Goal: Task Accomplishment & Management: Complete application form

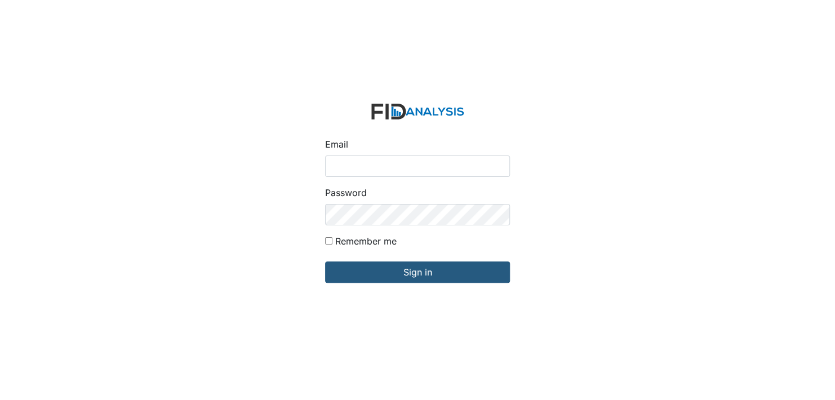
click at [343, 170] on input "Email" at bounding box center [417, 166] width 185 height 21
type input "[EMAIL_ADDRESS][DOMAIN_NAME]"
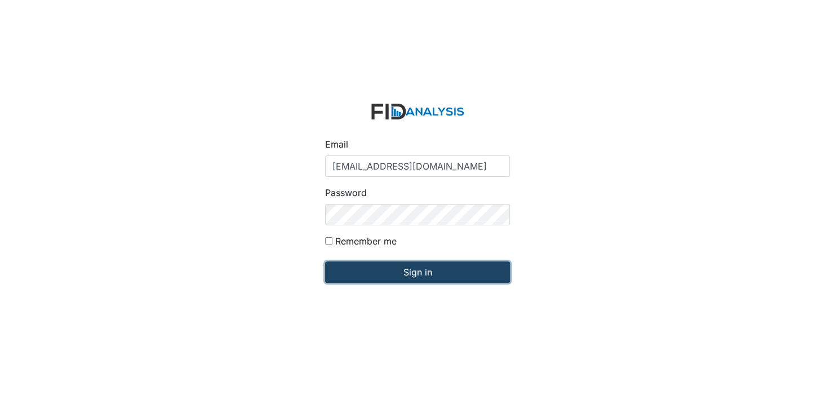
click at [432, 274] on input "Sign in" at bounding box center [417, 271] width 185 height 21
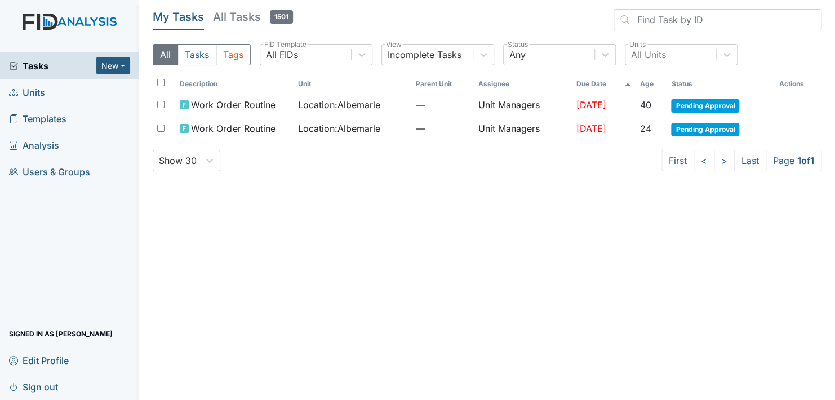
click at [55, 90] on link "Units" at bounding box center [69, 92] width 139 height 26
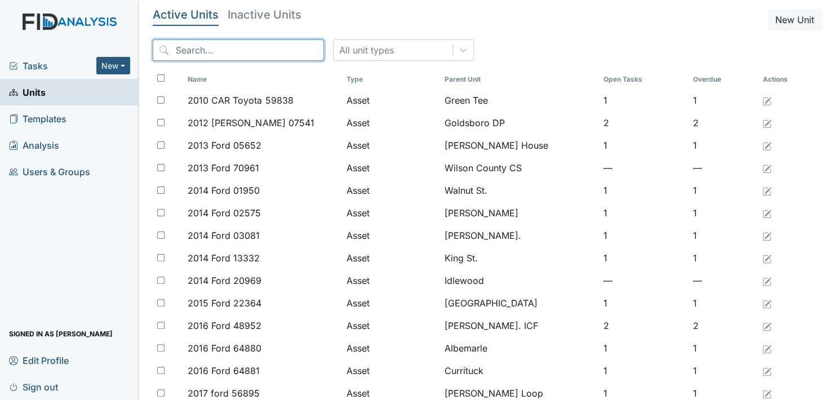
click at [189, 45] on input "search" at bounding box center [238, 49] width 171 height 21
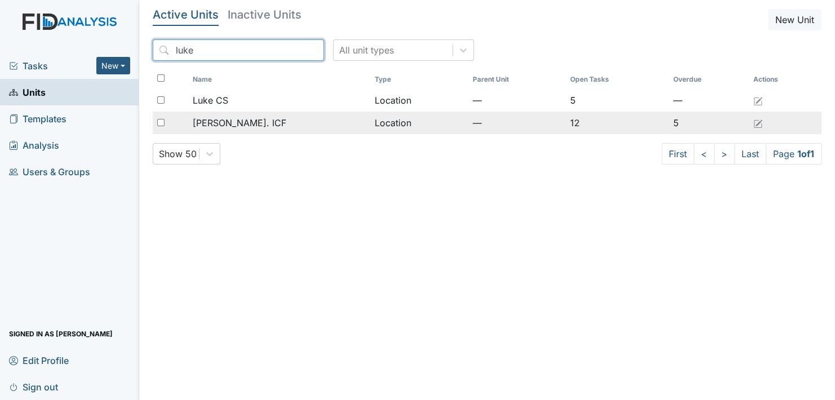
type input "luke"
click at [224, 121] on span "[PERSON_NAME]. ICF" at bounding box center [239, 123] width 94 height 14
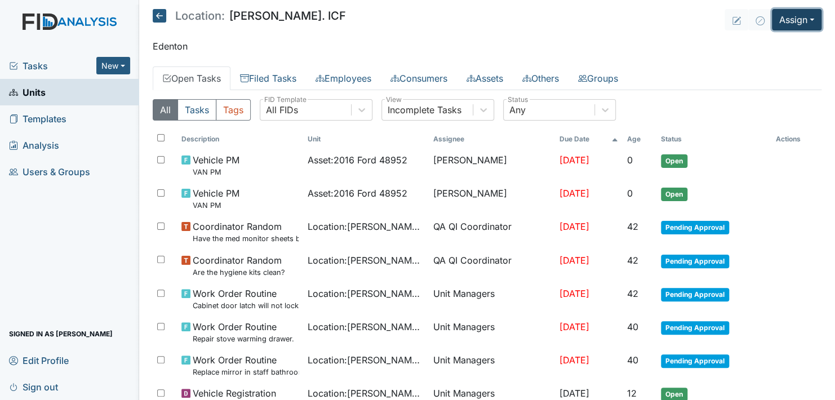
click at [802, 16] on button "Assign" at bounding box center [797, 19] width 50 height 21
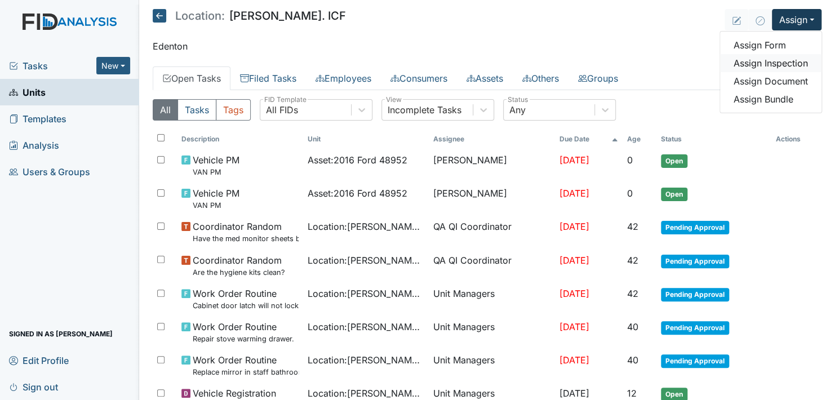
click at [768, 64] on link "Assign Inspection" at bounding box center [770, 63] width 101 height 18
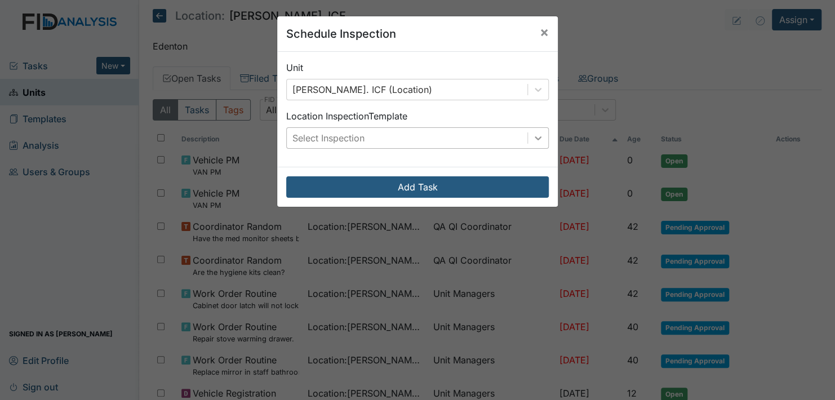
click at [535, 138] on icon at bounding box center [538, 138] width 7 height 4
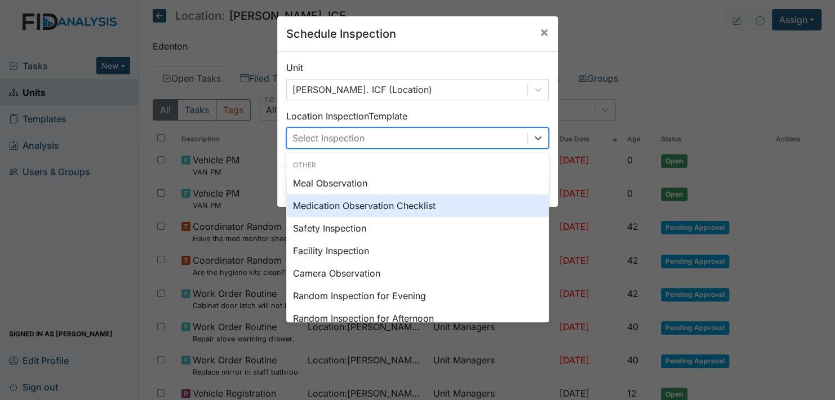
click at [373, 206] on div "Medication Observation Checklist" at bounding box center [417, 205] width 263 height 23
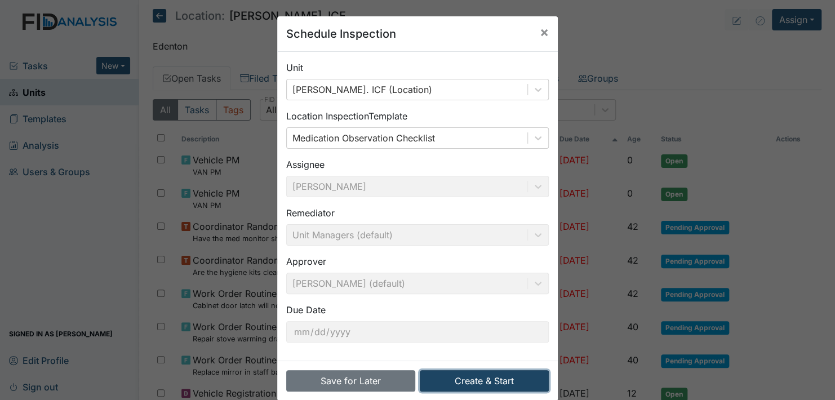
click at [482, 379] on button "Create & Start" at bounding box center [484, 380] width 129 height 21
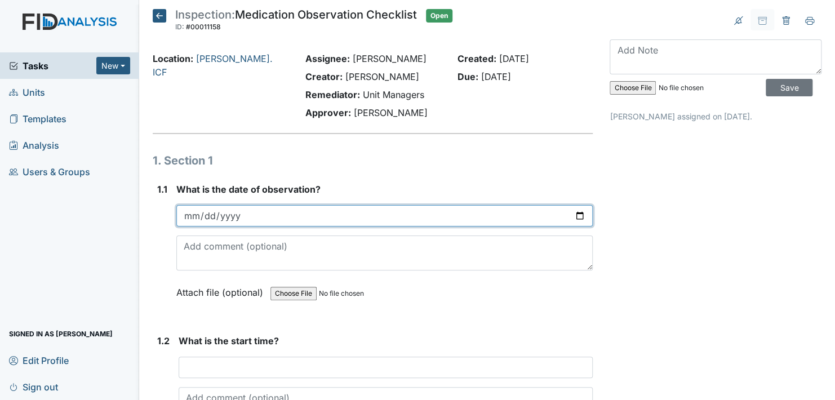
click at [571, 211] on input "date" at bounding box center [384, 215] width 416 height 21
type input "2025-10-13"
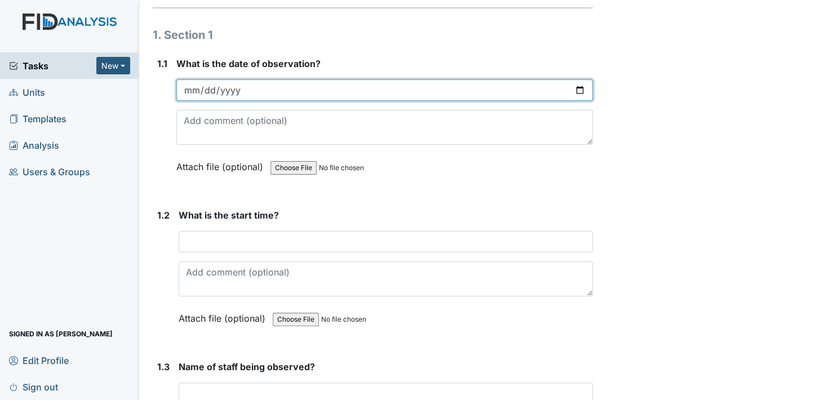
scroll to position [169, 0]
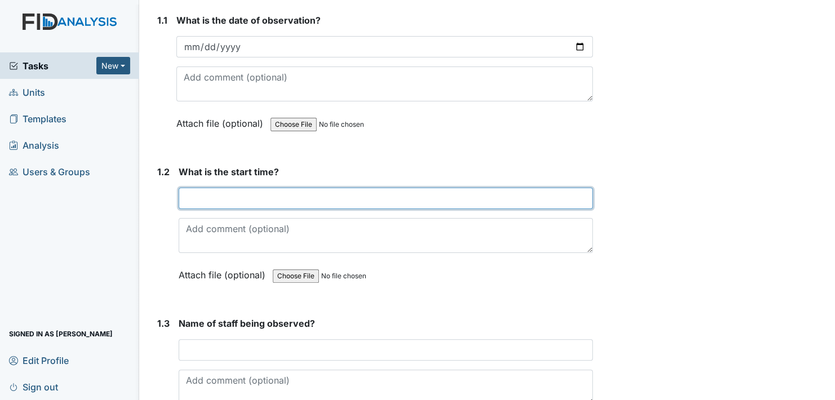
click at [244, 198] on input "text" at bounding box center [386, 198] width 414 height 21
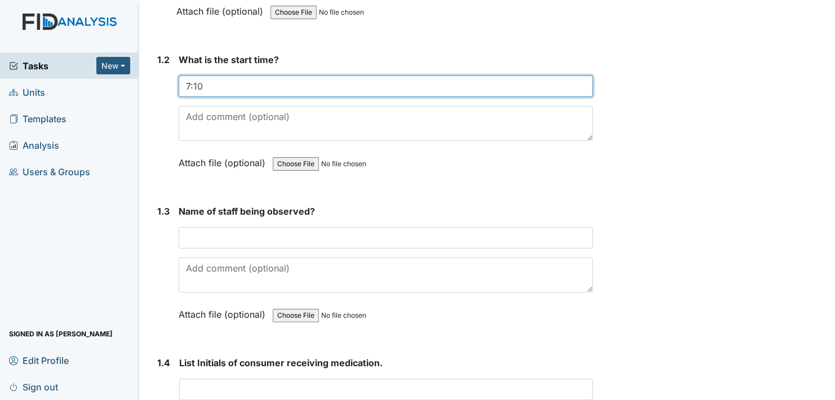
scroll to position [282, 0]
type input "7:10"
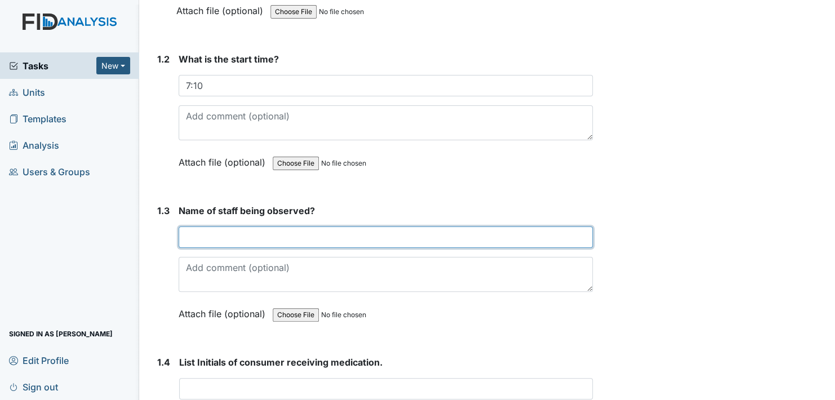
click at [229, 239] on input "text" at bounding box center [386, 237] width 414 height 21
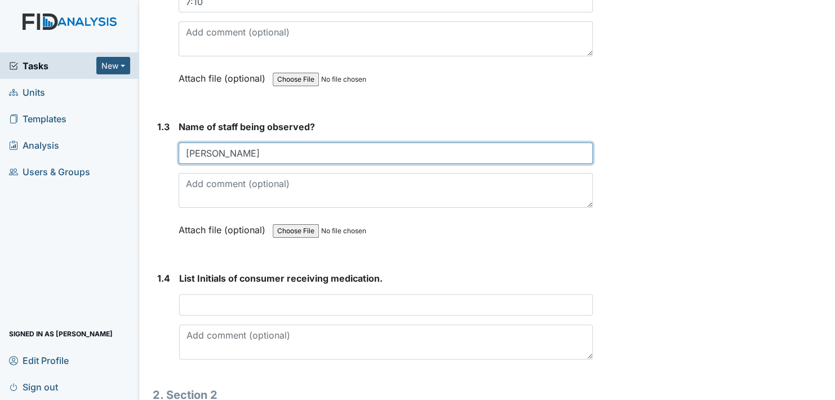
scroll to position [394, 0]
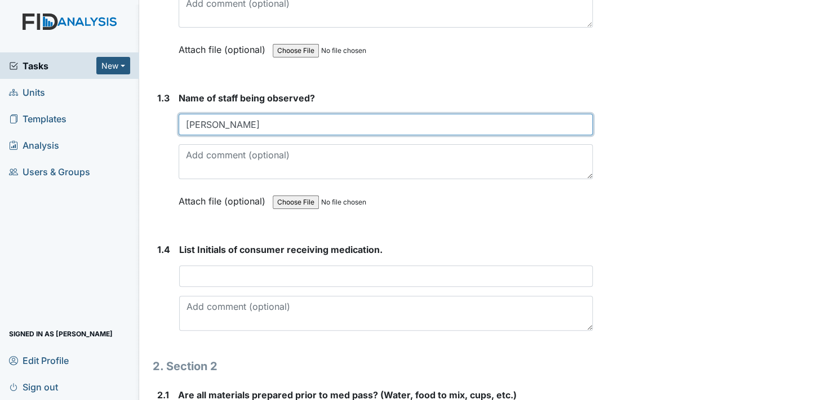
type input "Jasmine"
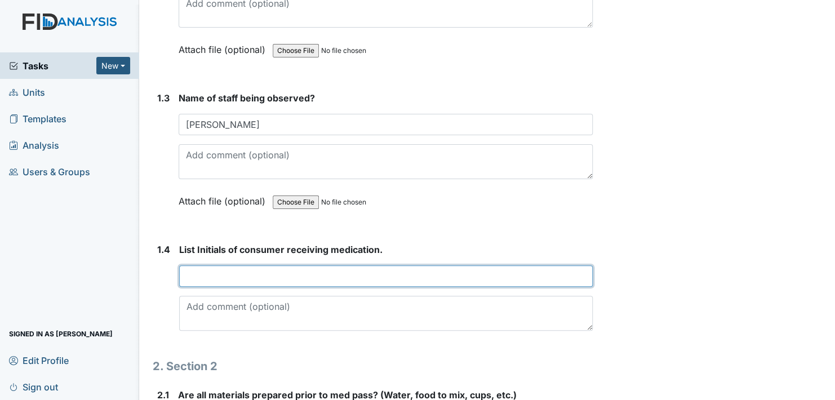
click at [207, 281] on input "text" at bounding box center [386, 275] width 414 height 21
type input "c"
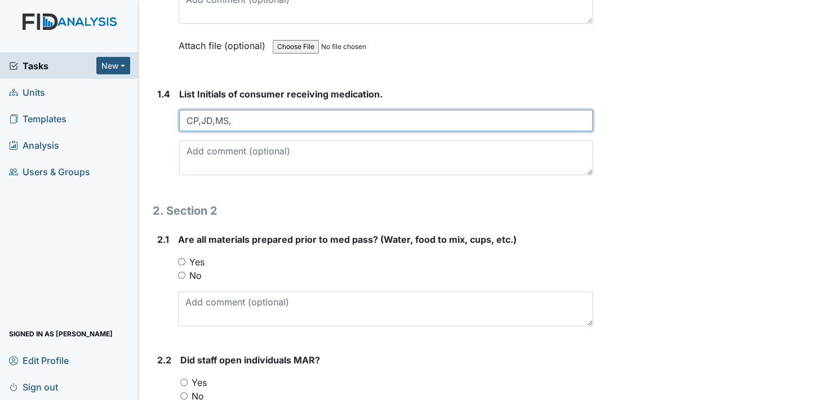
scroll to position [620, 0]
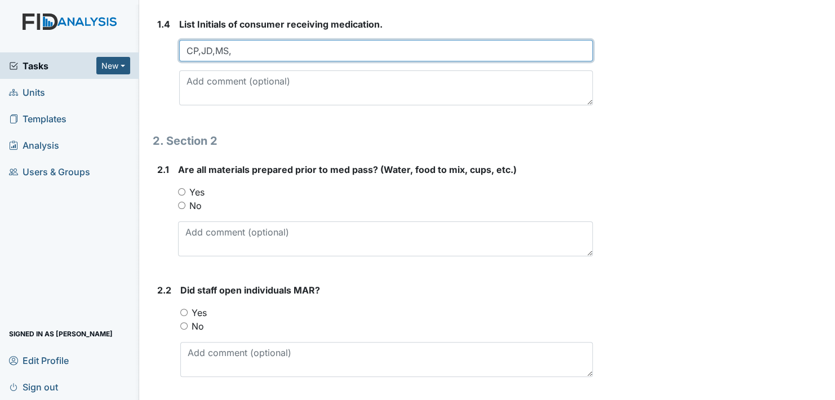
type input "CP,JD,MS,"
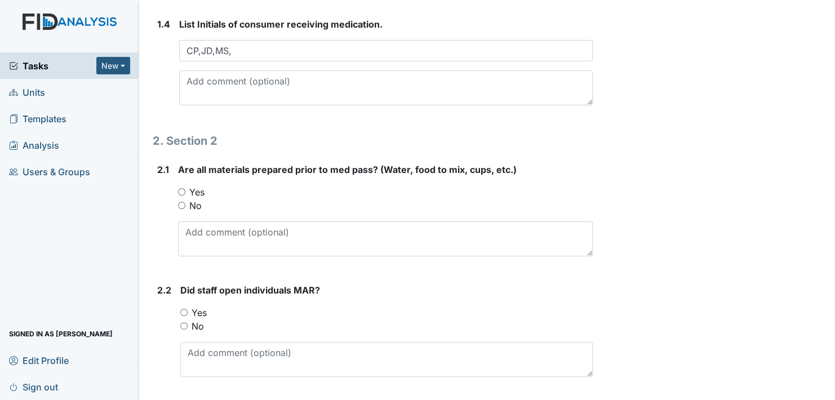
click at [181, 190] on input "Yes" at bounding box center [181, 191] width 7 height 7
radio input "true"
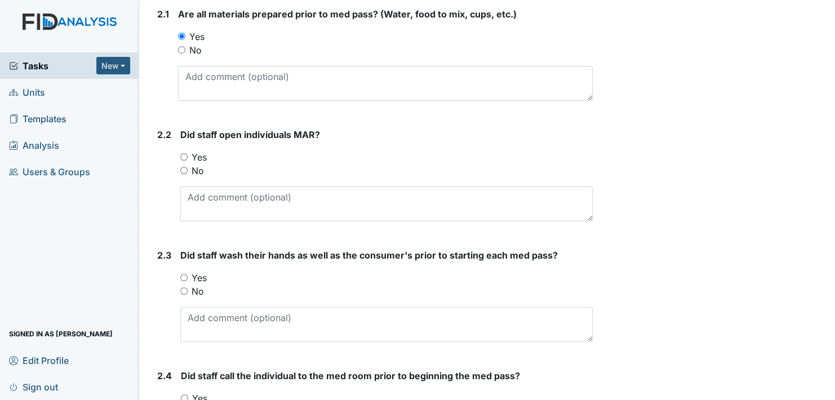
scroll to position [733, 0]
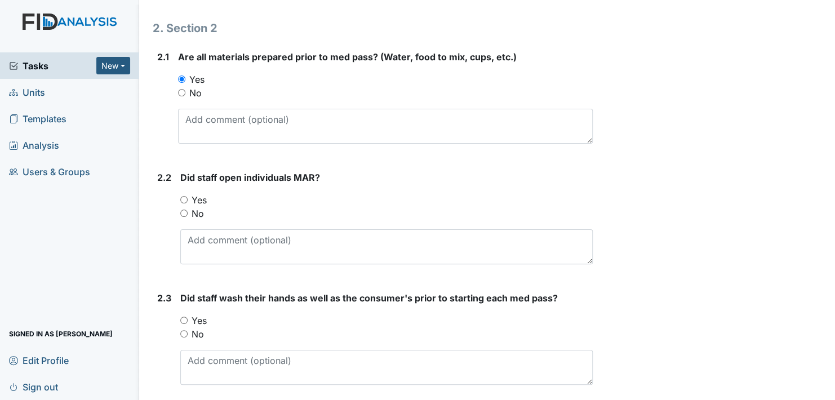
click at [184, 196] on input "Yes" at bounding box center [183, 199] width 7 height 7
radio input "true"
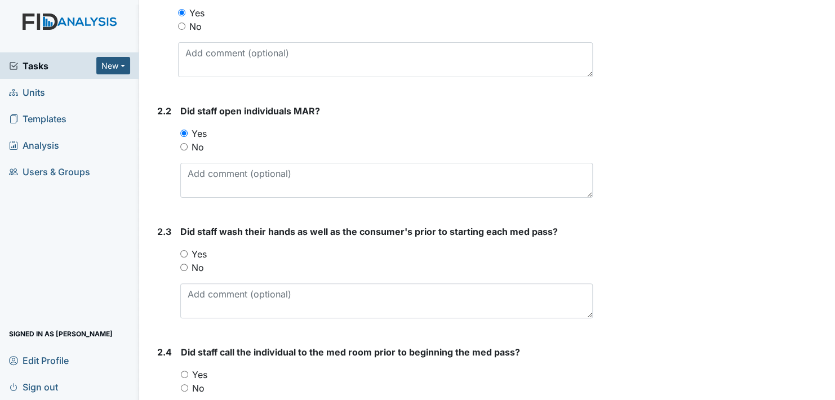
scroll to position [845, 0]
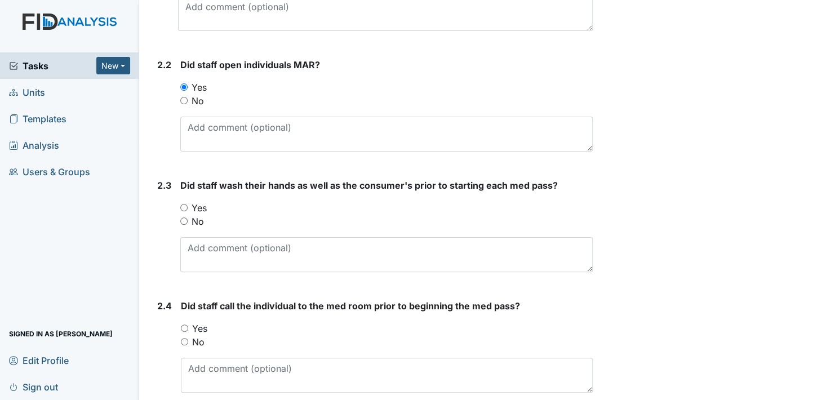
click at [184, 204] on input "Yes" at bounding box center [183, 207] width 7 height 7
radio input "true"
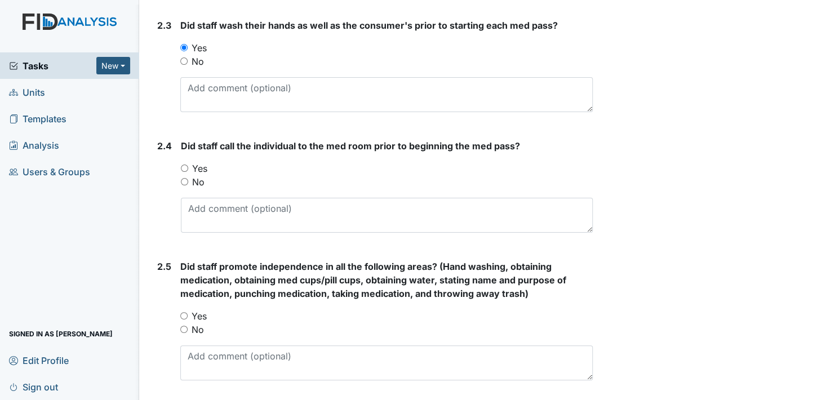
scroll to position [1014, 0]
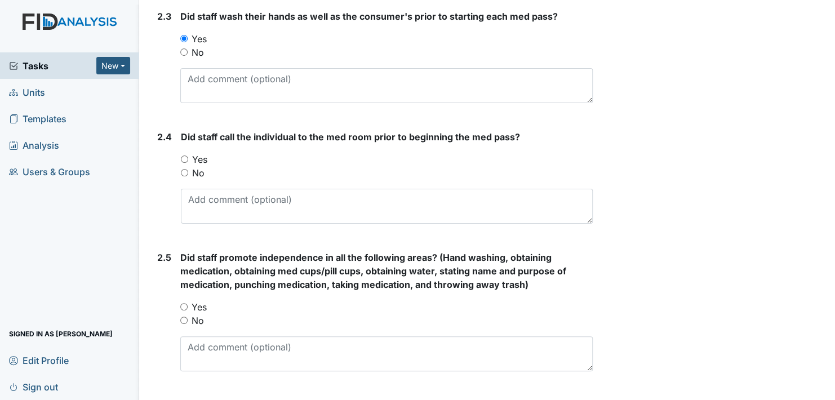
click at [182, 157] on input "Yes" at bounding box center [184, 159] width 7 height 7
radio input "true"
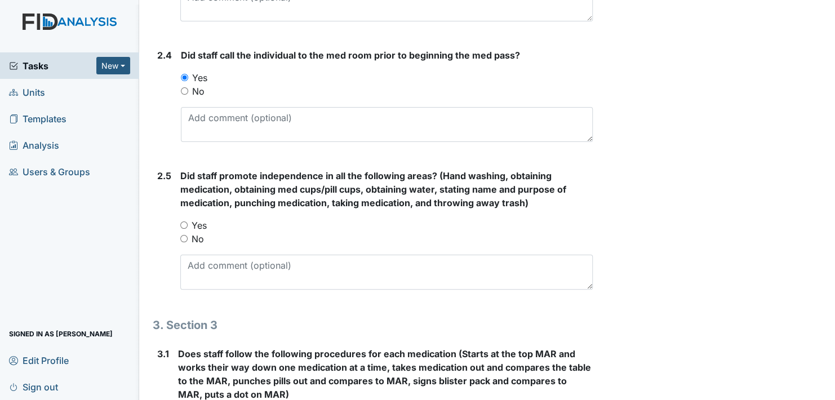
scroll to position [1127, 0]
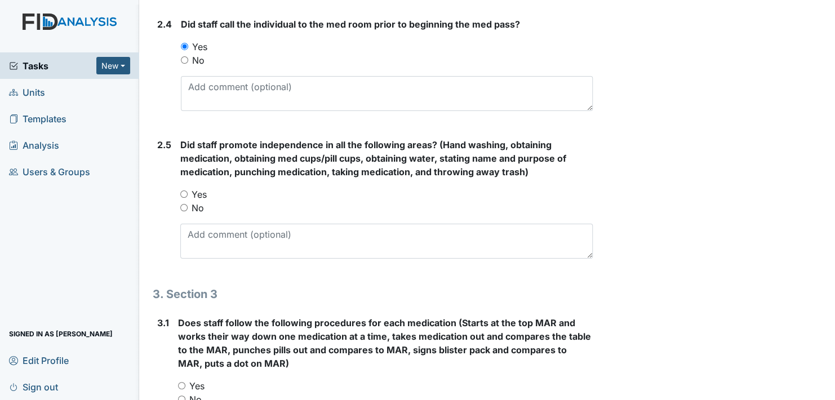
click at [187, 193] on input "Yes" at bounding box center [183, 193] width 7 height 7
radio input "true"
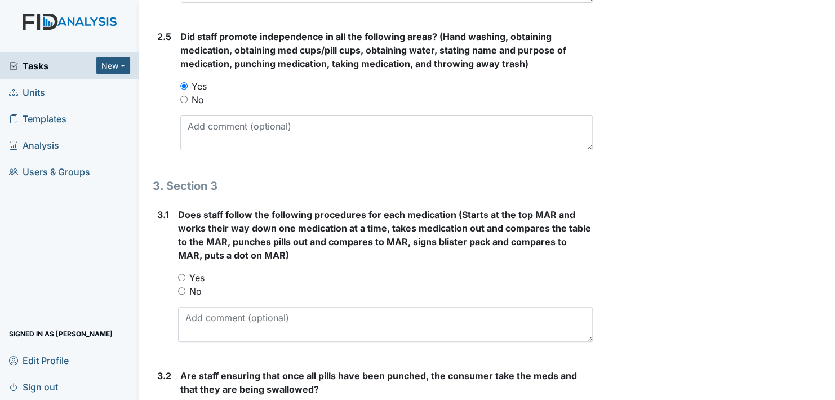
scroll to position [1296, 0]
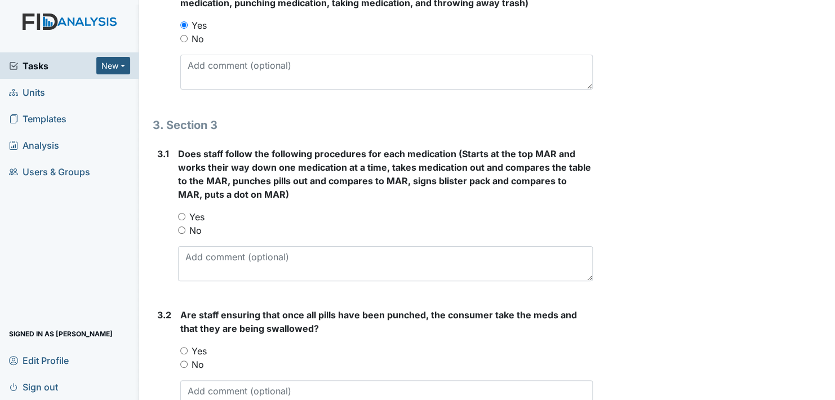
drag, startPoint x: 183, startPoint y: 213, endPoint x: 206, endPoint y: 218, distance: 23.0
click at [184, 213] on input "Yes" at bounding box center [181, 216] width 7 height 7
radio input "true"
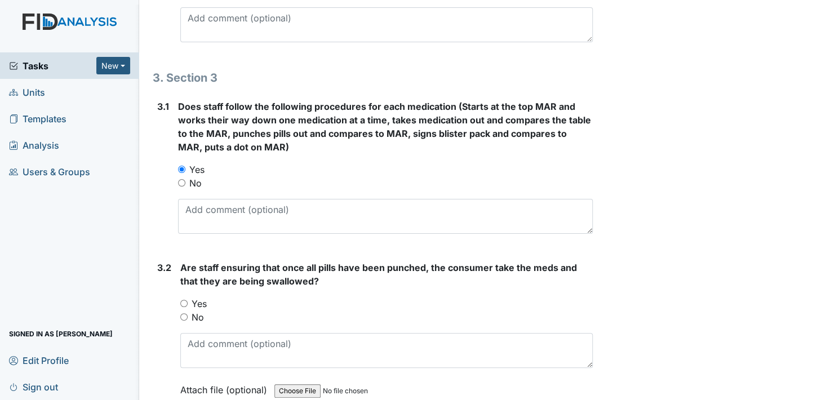
scroll to position [1409, 0]
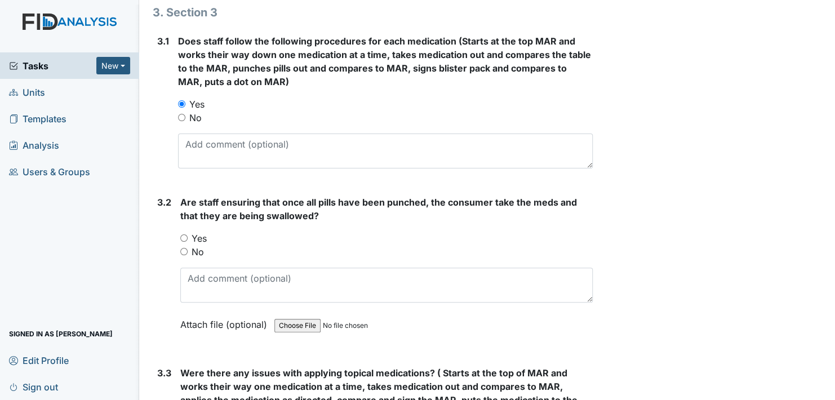
click at [185, 234] on input "Yes" at bounding box center [183, 237] width 7 height 7
radio input "true"
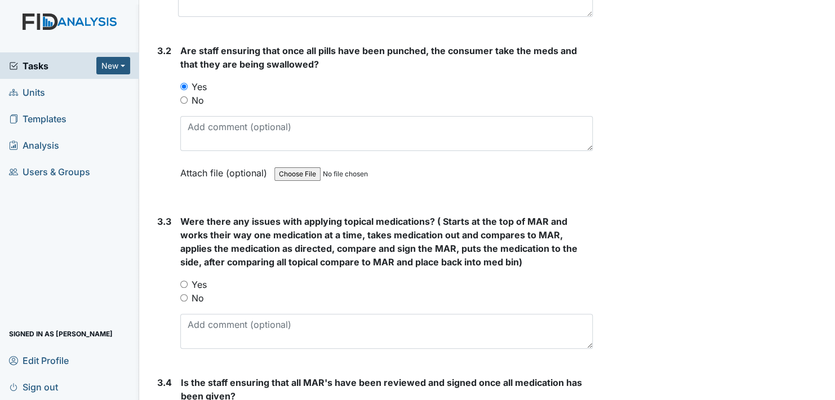
scroll to position [1578, 0]
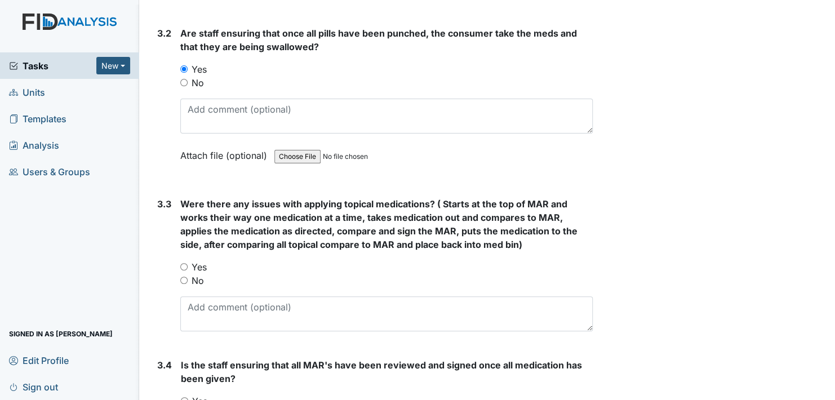
drag, startPoint x: 184, startPoint y: 275, endPoint x: 237, endPoint y: 275, distance: 52.4
click at [186, 277] on input "No" at bounding box center [183, 280] width 7 height 7
radio input "true"
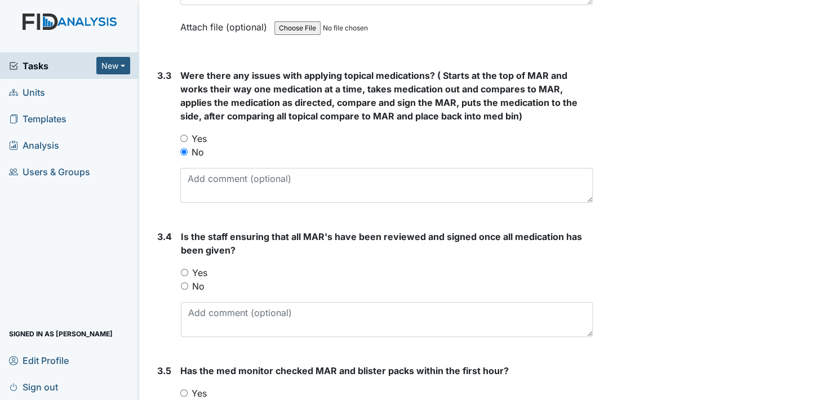
scroll to position [1747, 0]
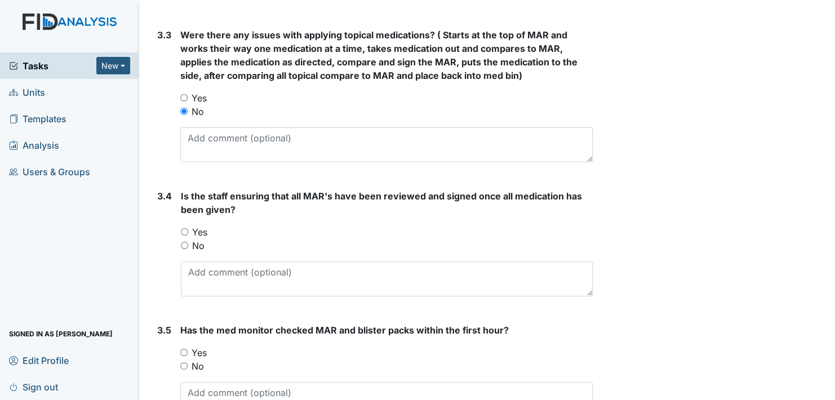
click at [185, 228] on input "Yes" at bounding box center [184, 231] width 7 height 7
radio input "true"
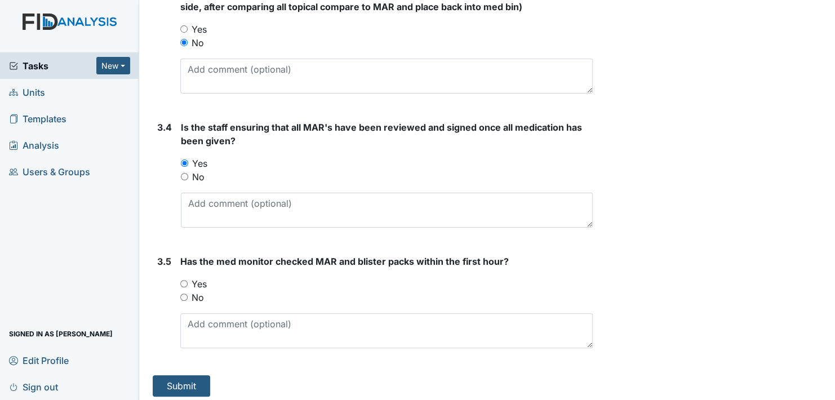
scroll to position [1816, 0]
drag, startPoint x: 185, startPoint y: 276, endPoint x: 206, endPoint y: 276, distance: 20.9
click at [192, 277] on label "Yes" at bounding box center [199, 284] width 15 height 14
click at [188, 280] on input "Yes" at bounding box center [183, 283] width 7 height 7
radio input "true"
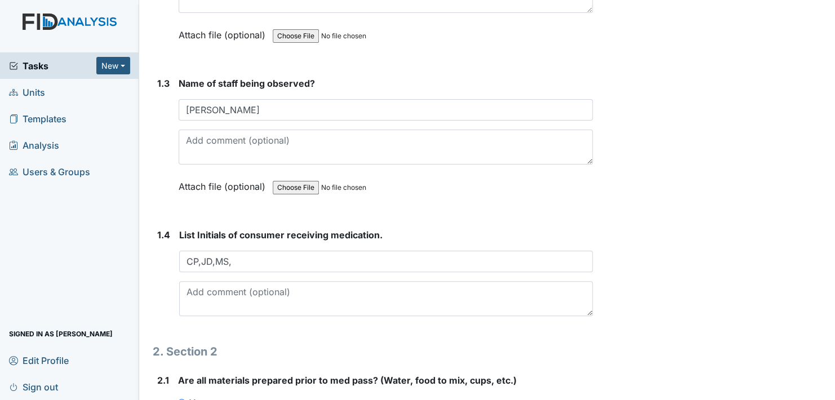
scroll to position [407, 0]
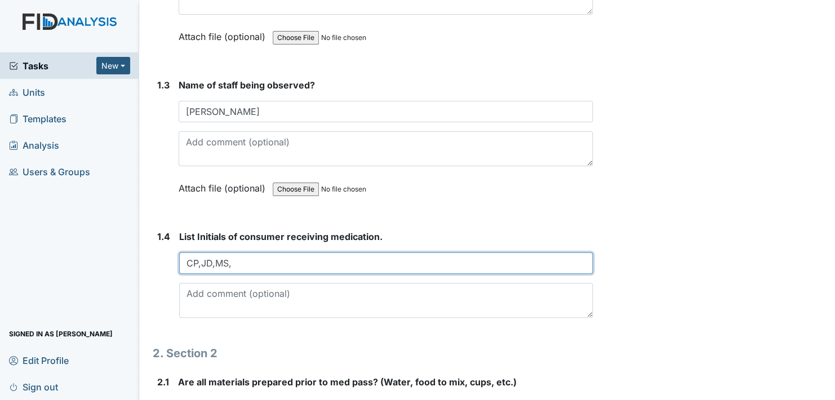
click at [249, 256] on input "CP,JD,MS," at bounding box center [386, 262] width 414 height 21
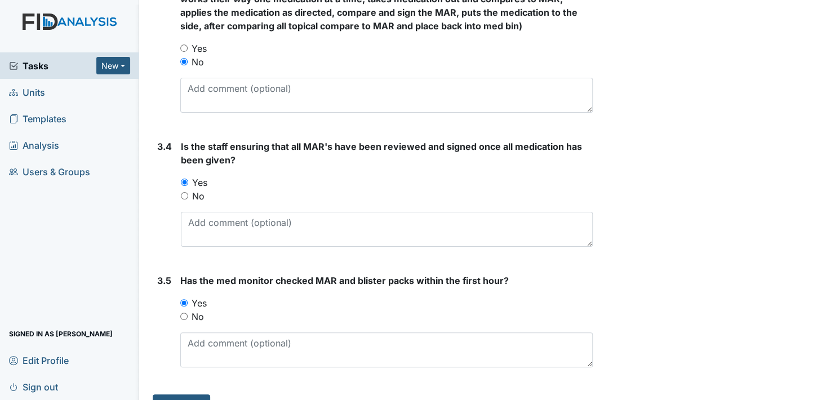
scroll to position [1816, 0]
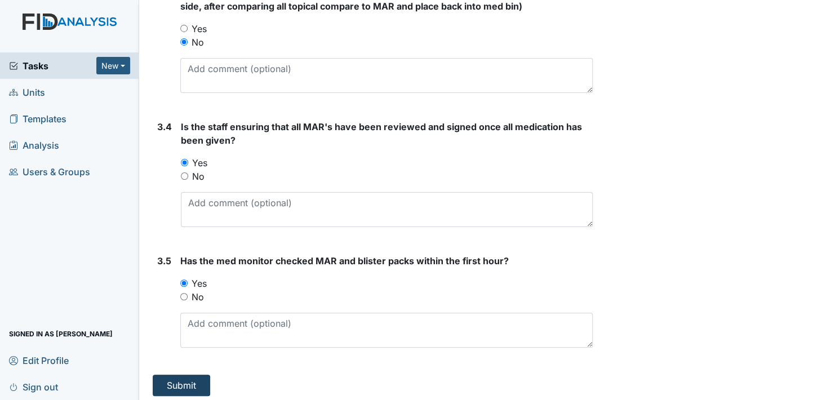
type input "CP,JD,MS,WP"
click at [190, 380] on button "Submit" at bounding box center [181, 385] width 57 height 21
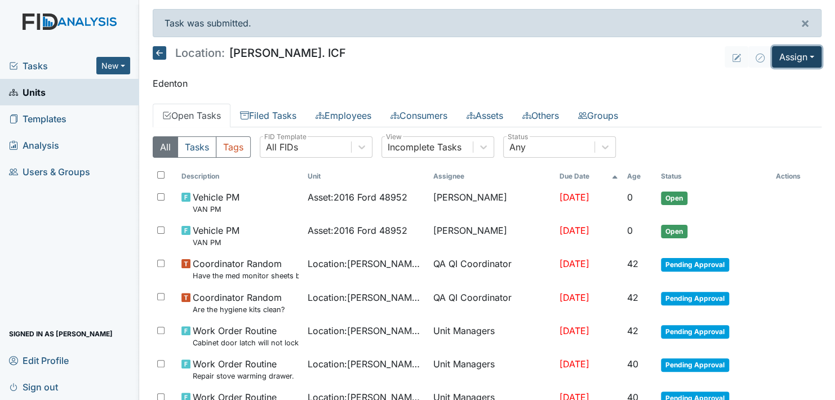
click at [798, 55] on button "Assign" at bounding box center [797, 56] width 50 height 21
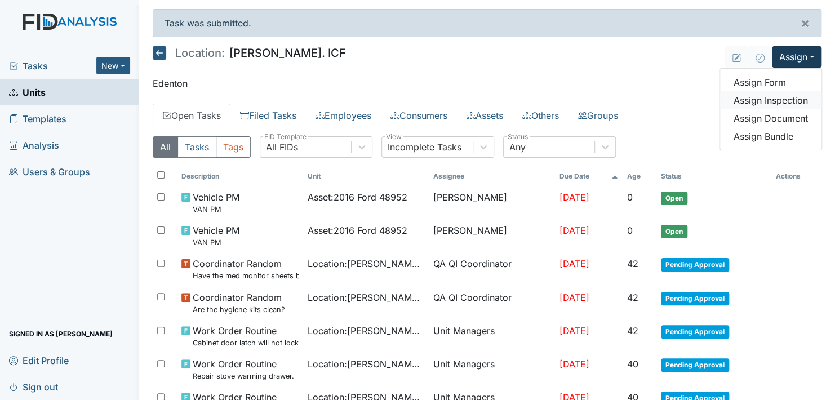
click at [772, 102] on link "Assign Inspection" at bounding box center [770, 100] width 101 height 18
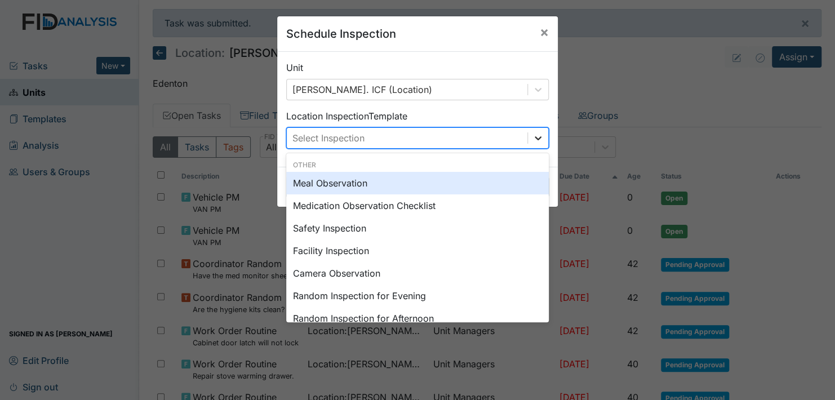
click at [535, 136] on icon at bounding box center [538, 138] width 7 height 4
click at [373, 178] on div "Meal Observation" at bounding box center [417, 183] width 263 height 23
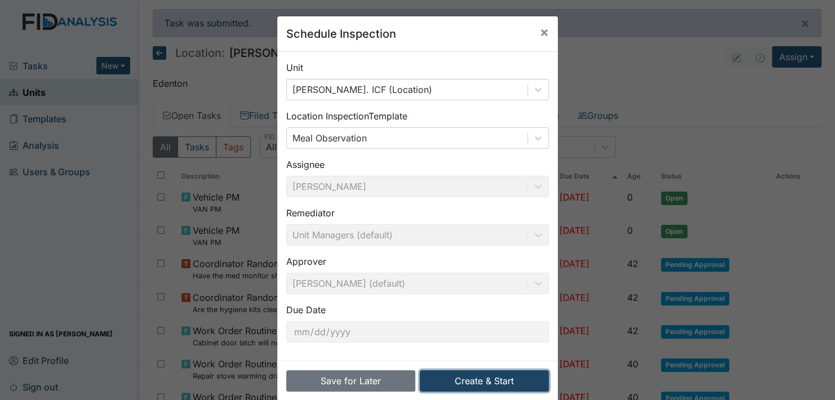
click at [470, 380] on button "Create & Start" at bounding box center [484, 380] width 129 height 21
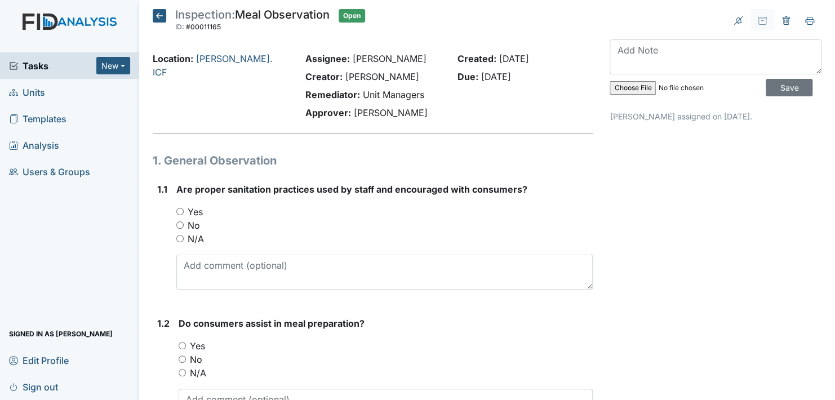
click at [179, 210] on input "Yes" at bounding box center [179, 211] width 7 height 7
radio input "true"
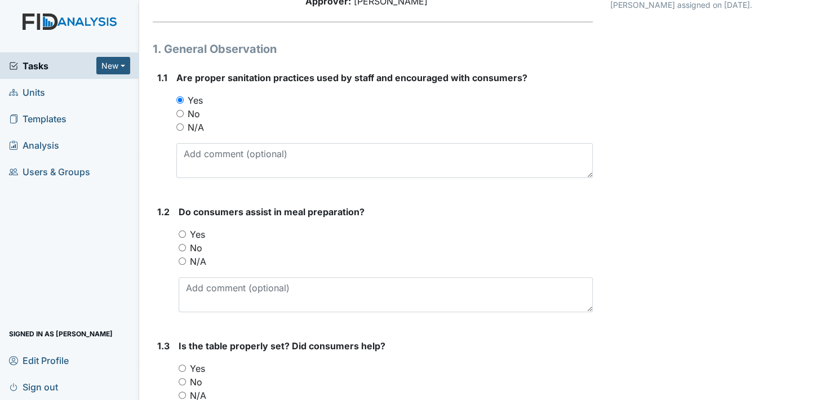
scroll to position [113, 0]
drag, startPoint x: 181, startPoint y: 231, endPoint x: 188, endPoint y: 232, distance: 6.8
click at [181, 231] on input "Yes" at bounding box center [182, 232] width 7 height 7
radio input "true"
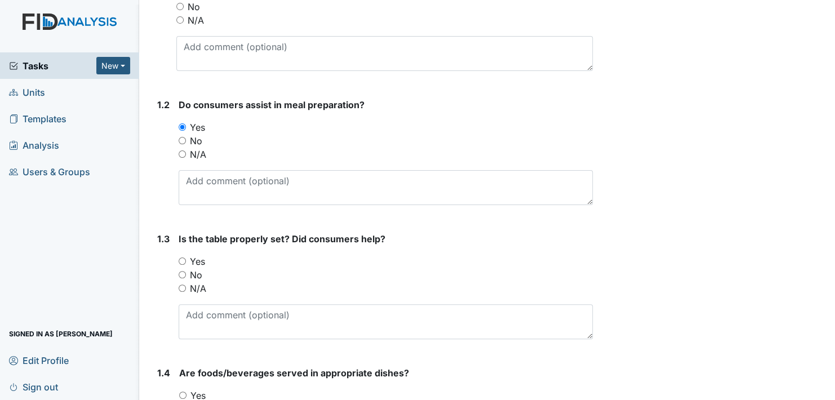
scroll to position [225, 0]
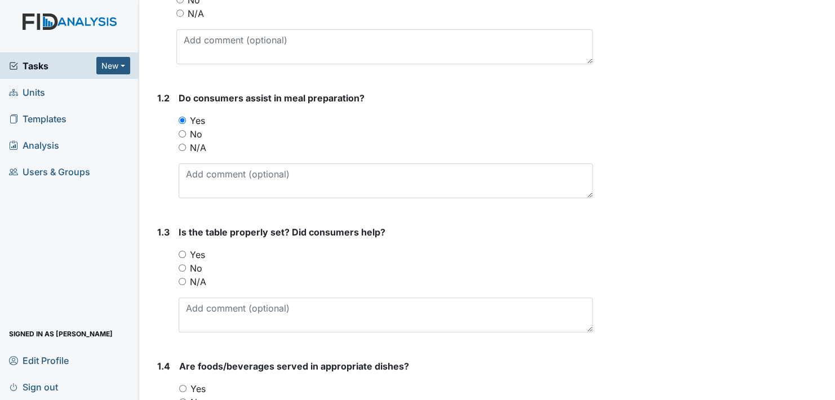
click at [181, 254] on input "Yes" at bounding box center [182, 254] width 7 height 7
radio input "true"
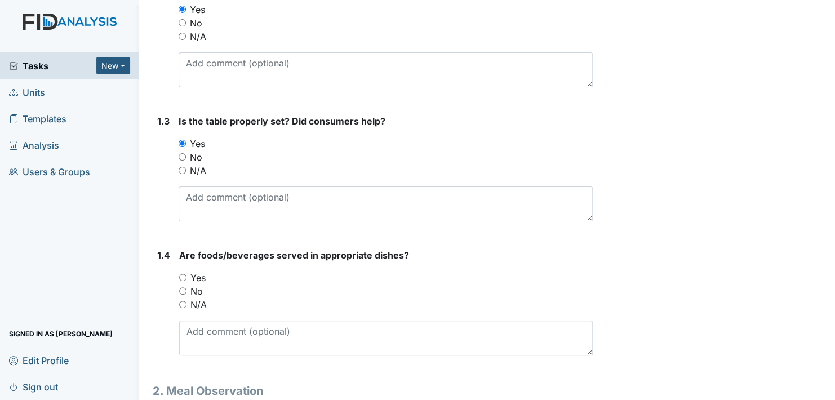
scroll to position [338, 0]
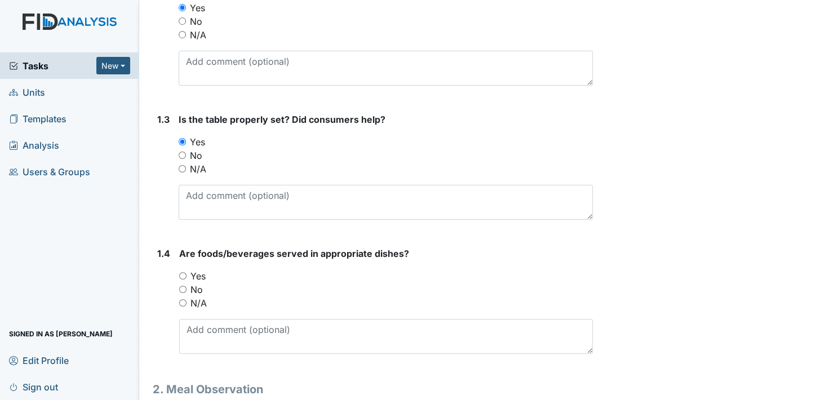
click at [183, 277] on input "Yes" at bounding box center [182, 275] width 7 height 7
radio input "true"
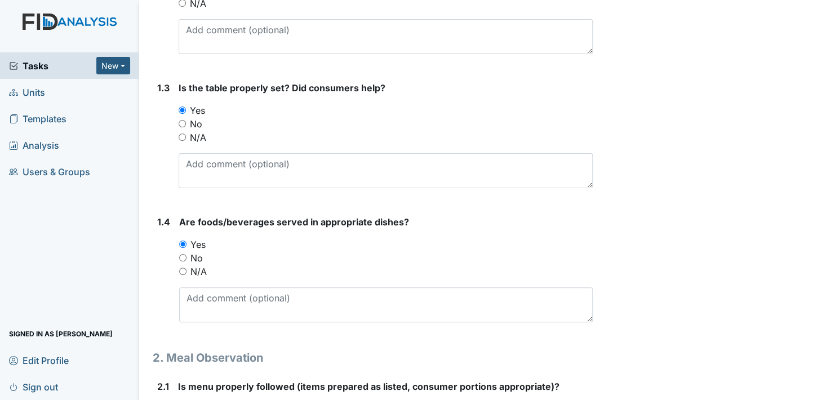
scroll to position [507, 0]
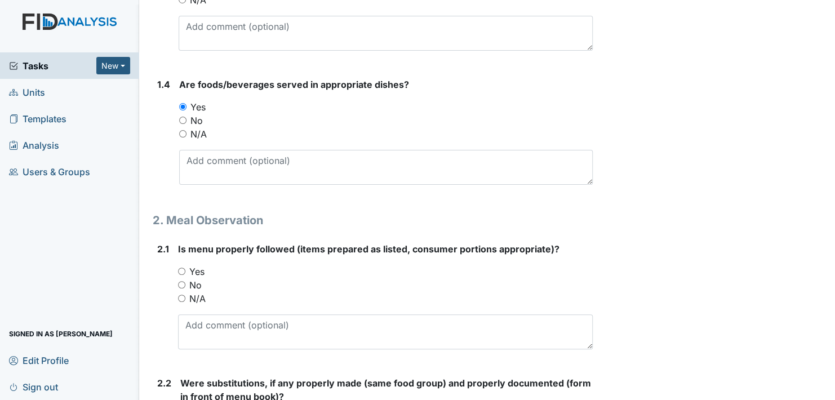
click at [181, 271] on input "Yes" at bounding box center [181, 271] width 7 height 7
radio input "true"
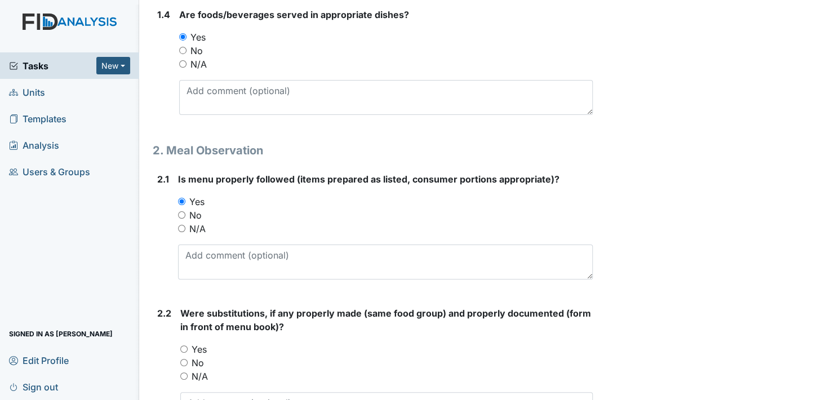
scroll to position [676, 0]
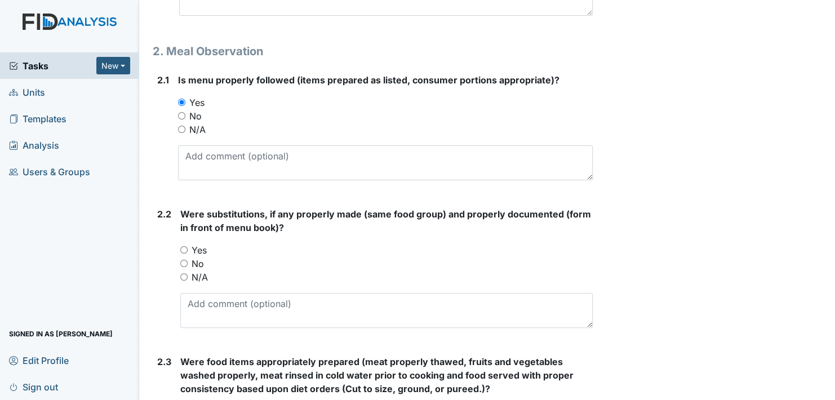
click at [186, 250] on input "Yes" at bounding box center [183, 249] width 7 height 7
radio input "true"
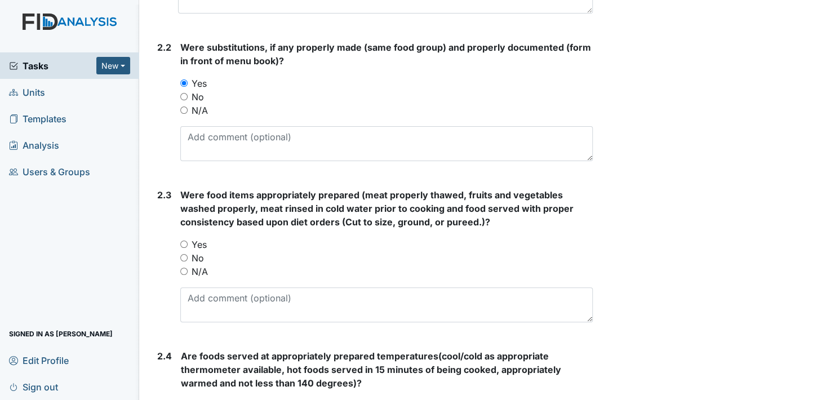
scroll to position [845, 0]
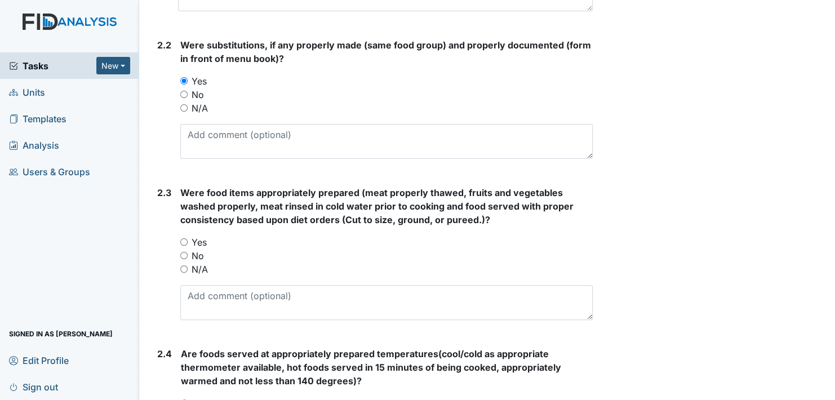
click at [185, 240] on input "Yes" at bounding box center [183, 241] width 7 height 7
radio input "true"
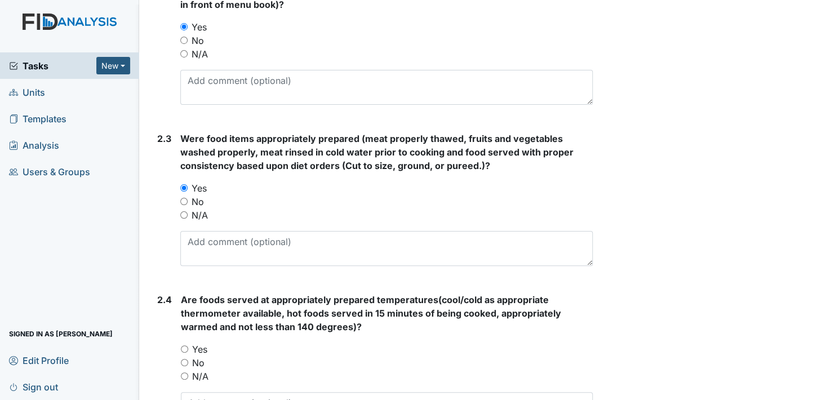
scroll to position [1014, 0]
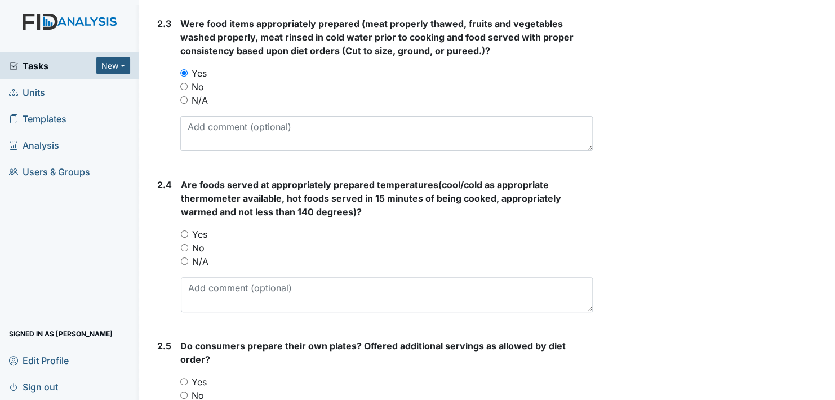
drag, startPoint x: 183, startPoint y: 230, endPoint x: 200, endPoint y: 232, distance: 17.0
click at [183, 230] on input "Yes" at bounding box center [184, 233] width 7 height 7
radio input "true"
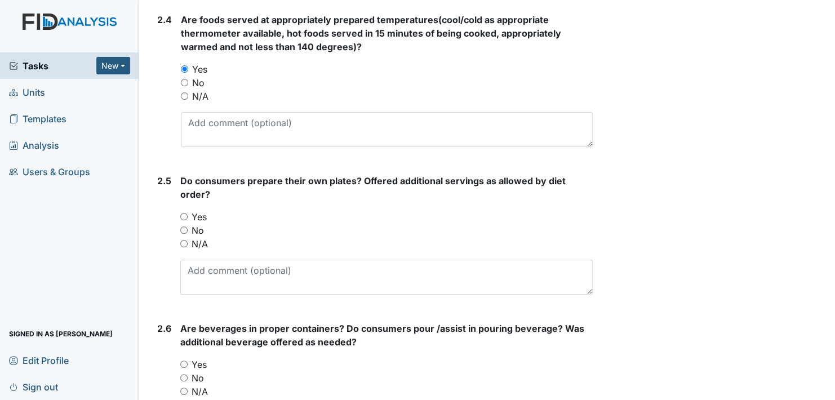
scroll to position [1240, 0]
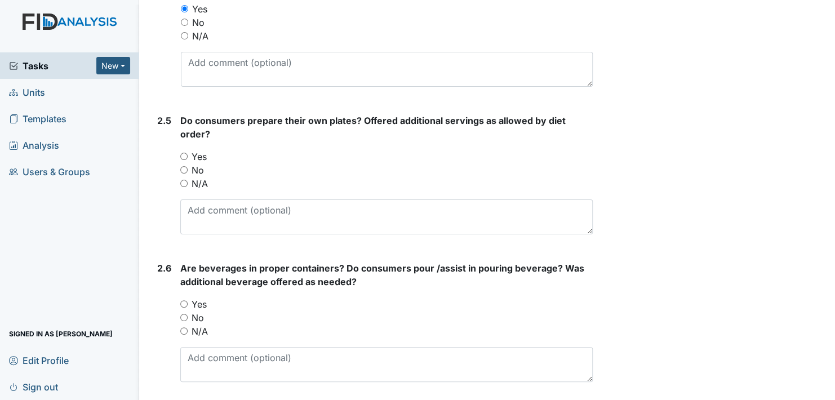
click at [183, 156] on input "Yes" at bounding box center [183, 156] width 7 height 7
radio input "true"
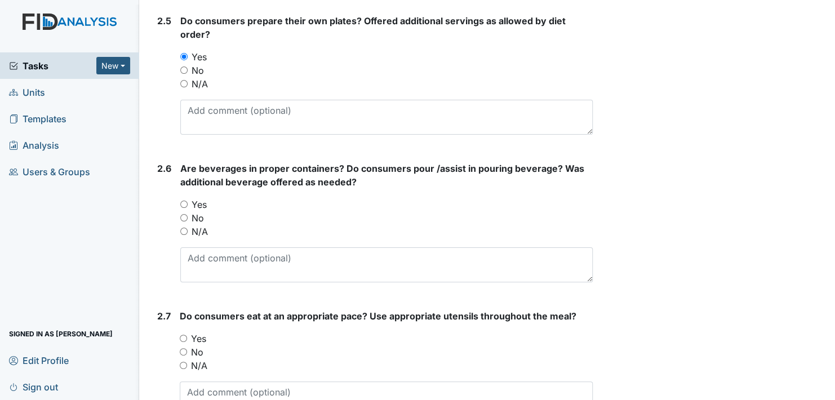
scroll to position [1353, 0]
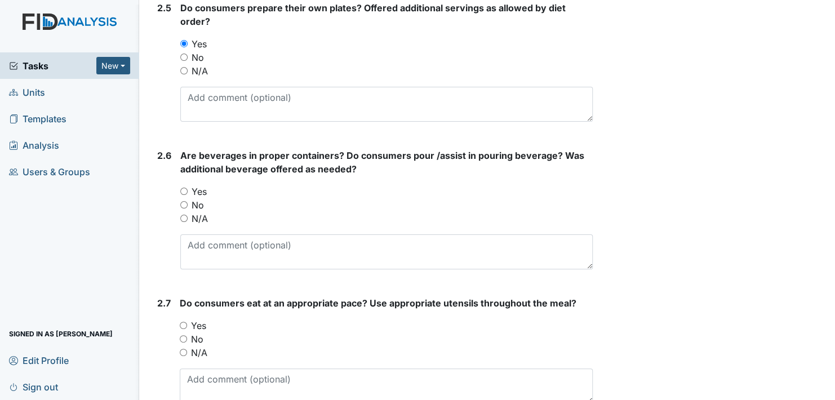
click at [187, 188] on input "Yes" at bounding box center [183, 191] width 7 height 7
radio input "true"
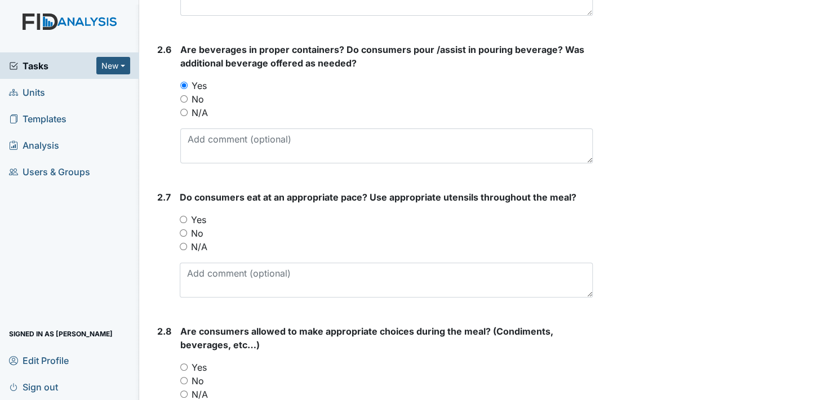
scroll to position [1522, 0]
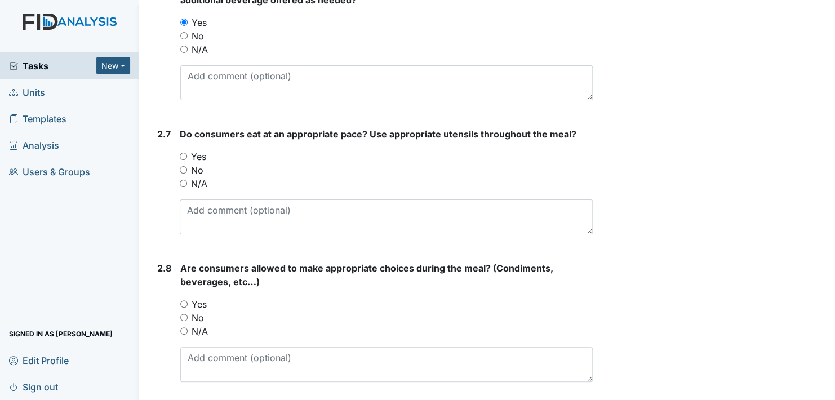
click at [181, 153] on input "Yes" at bounding box center [183, 156] width 7 height 7
radio input "true"
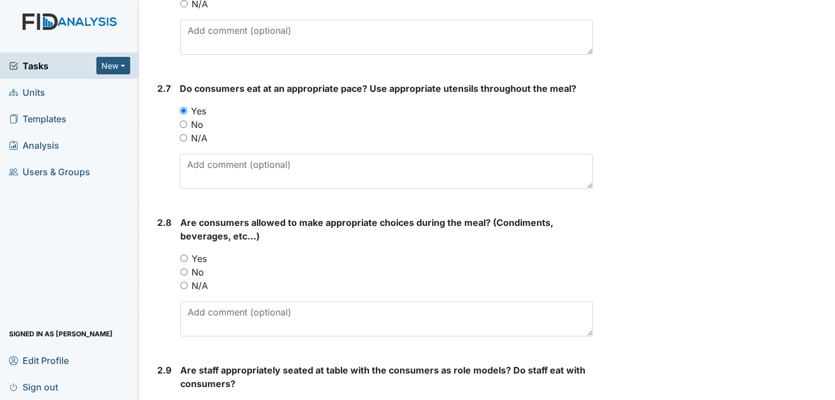
scroll to position [1691, 0]
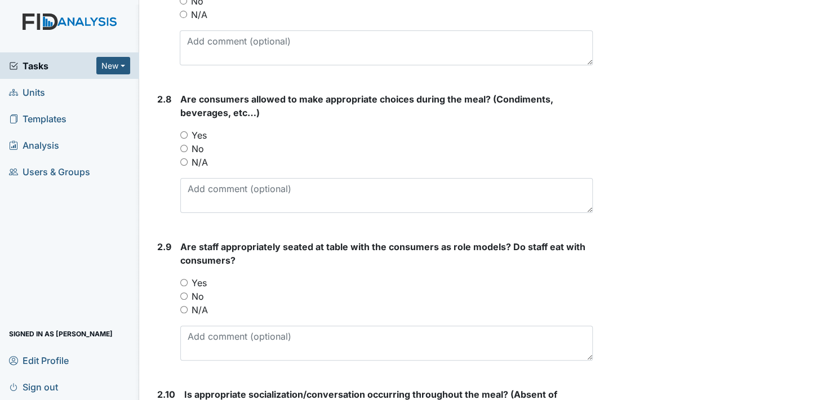
click at [185, 132] on input "Yes" at bounding box center [183, 134] width 7 height 7
radio input "true"
click at [183, 280] on input "Yes" at bounding box center [183, 282] width 7 height 7
radio input "true"
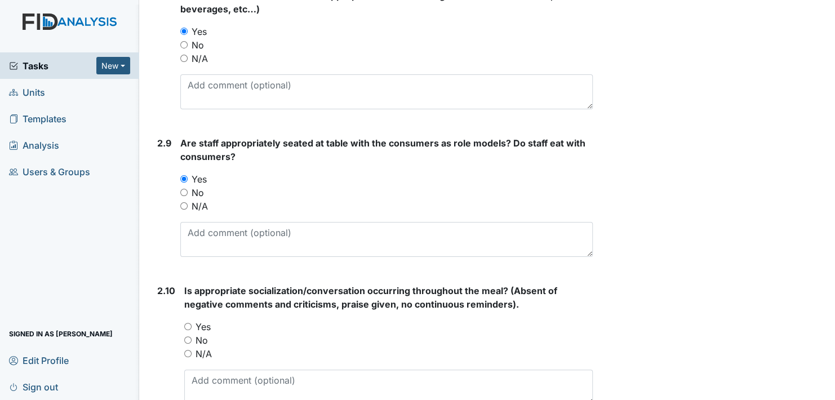
scroll to position [1860, 0]
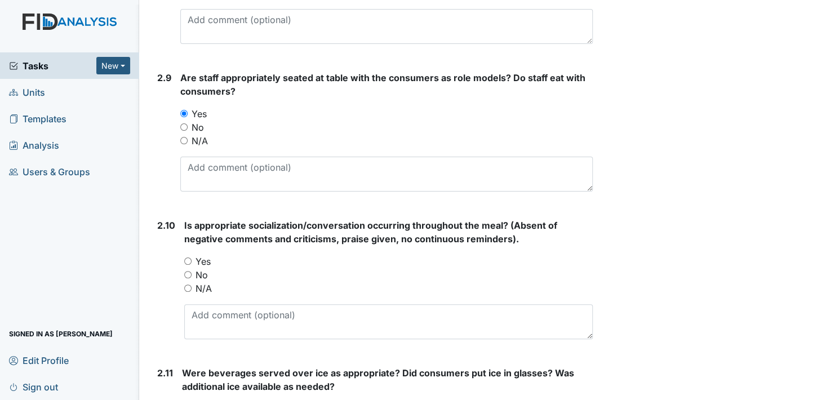
click at [188, 258] on input "Yes" at bounding box center [187, 261] width 7 height 7
radio input "true"
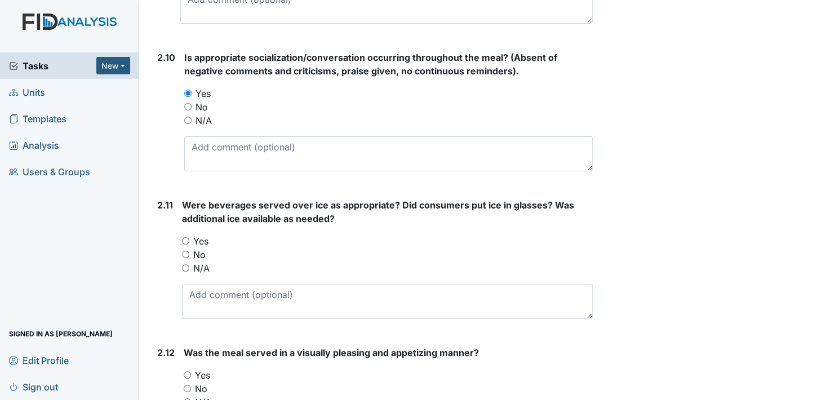
scroll to position [2029, 0]
click at [184, 236] on input "Yes" at bounding box center [185, 239] width 7 height 7
radio input "true"
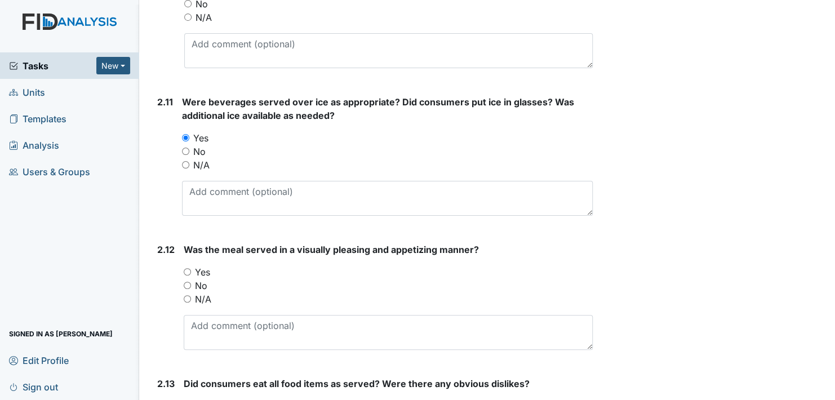
scroll to position [2198, 0]
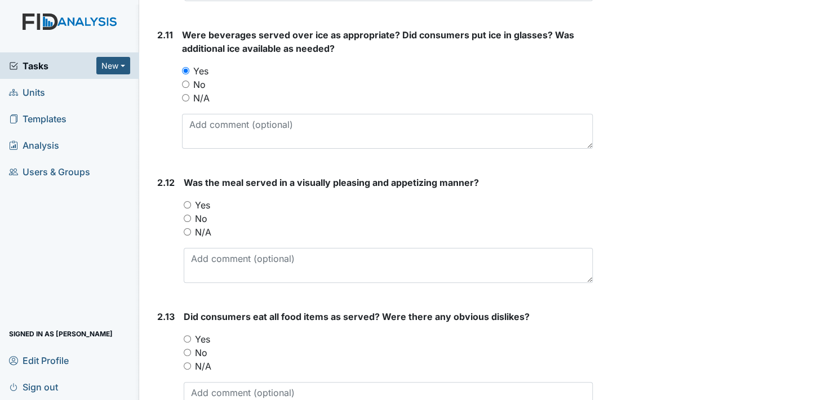
click at [188, 201] on input "Yes" at bounding box center [187, 204] width 7 height 7
radio input "true"
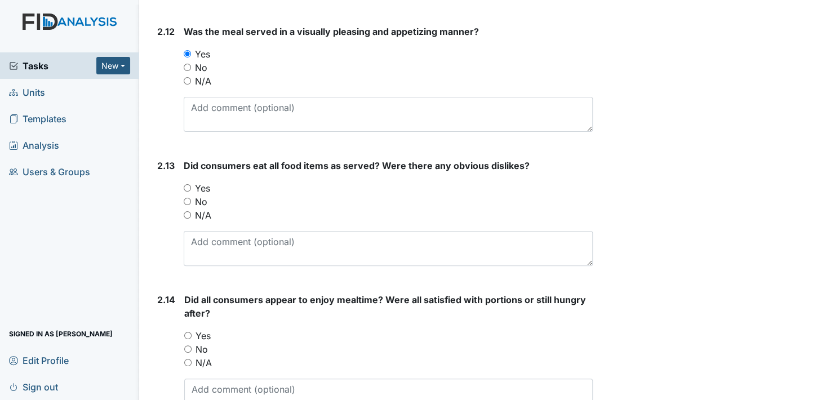
scroll to position [2367, 0]
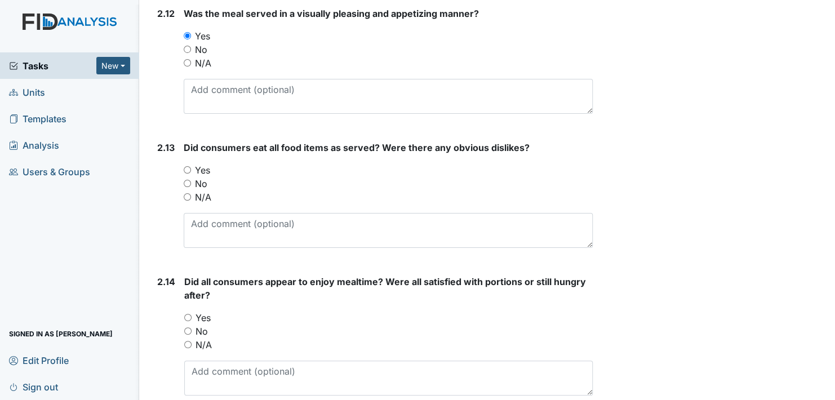
click at [185, 163] on div "Yes" at bounding box center [388, 170] width 409 height 14
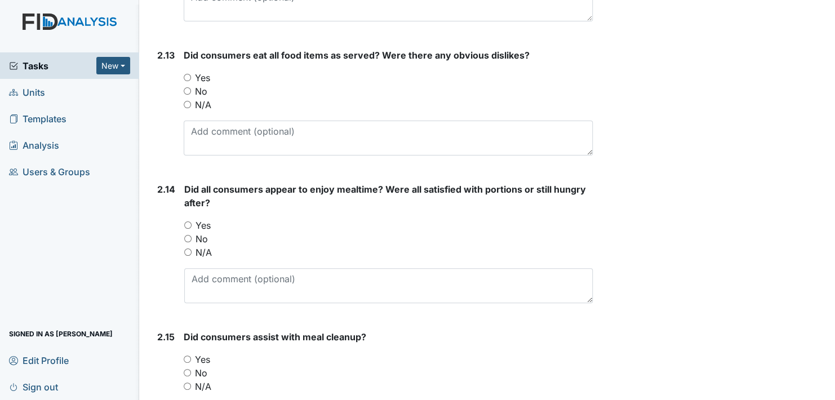
scroll to position [2480, 0]
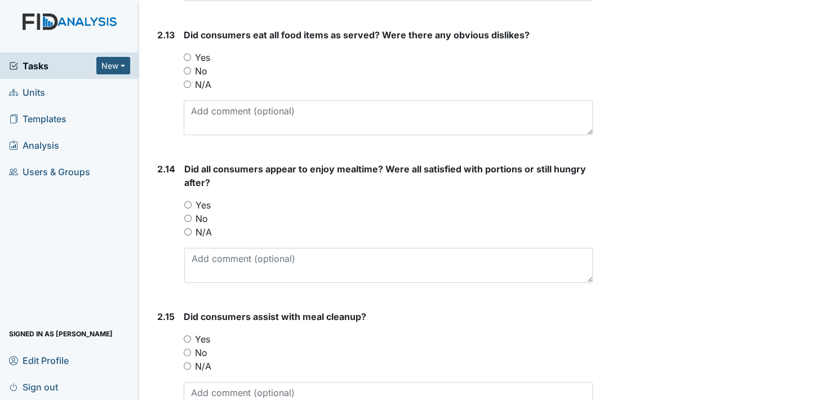
click at [189, 201] on input "Yes" at bounding box center [187, 204] width 7 height 7
radio input "true"
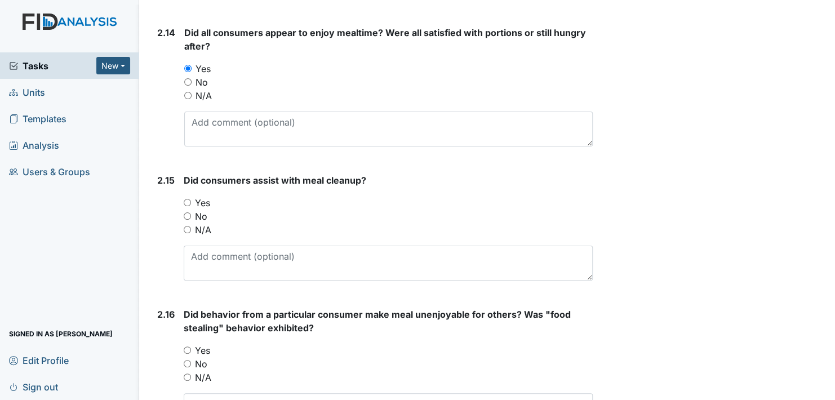
scroll to position [2649, 0]
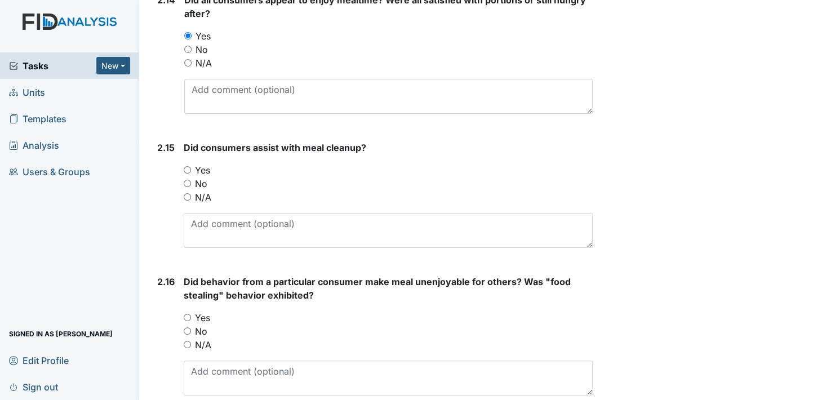
drag, startPoint x: 185, startPoint y: 166, endPoint x: 225, endPoint y: 172, distance: 40.6
click at [186, 166] on input "Yes" at bounding box center [187, 169] width 7 height 7
radio input "true"
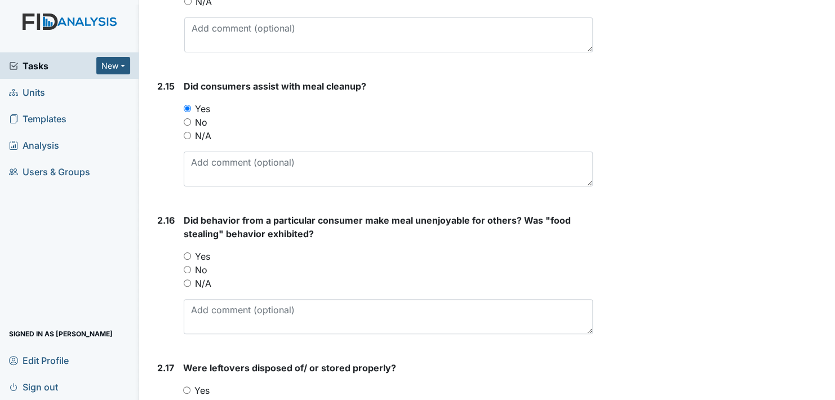
scroll to position [2761, 0]
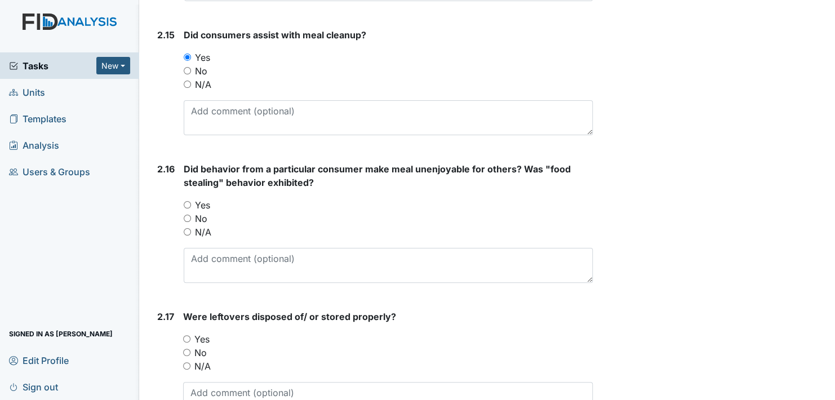
click at [188, 215] on input "No" at bounding box center [187, 218] width 7 height 7
radio input "true"
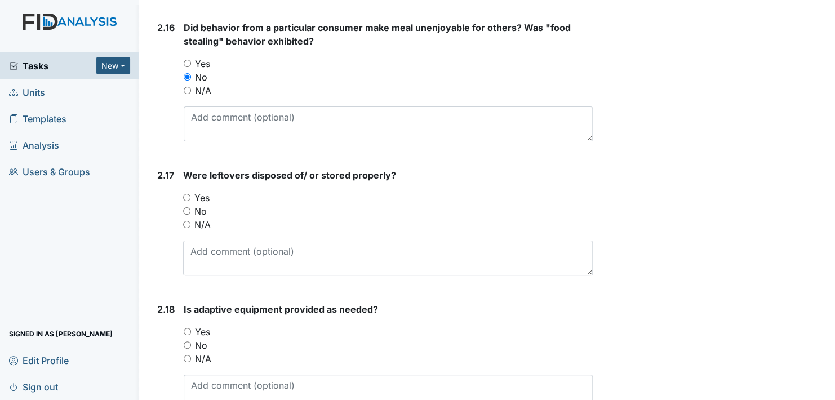
scroll to position [2931, 0]
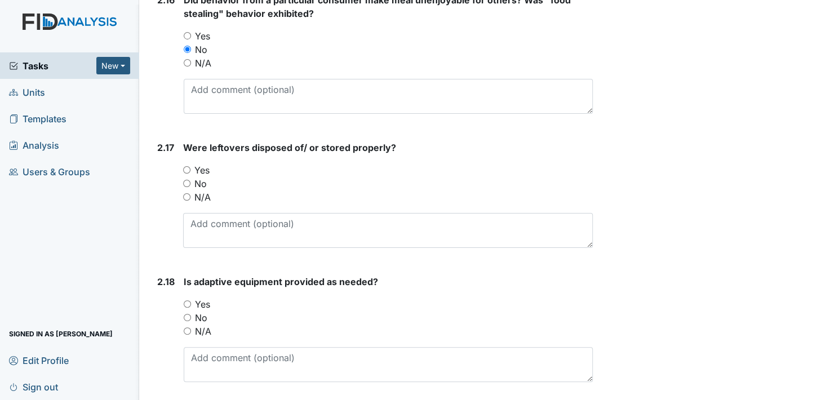
drag, startPoint x: 186, startPoint y: 161, endPoint x: 193, endPoint y: 164, distance: 7.3
click at [186, 166] on input "Yes" at bounding box center [186, 169] width 7 height 7
radio input "true"
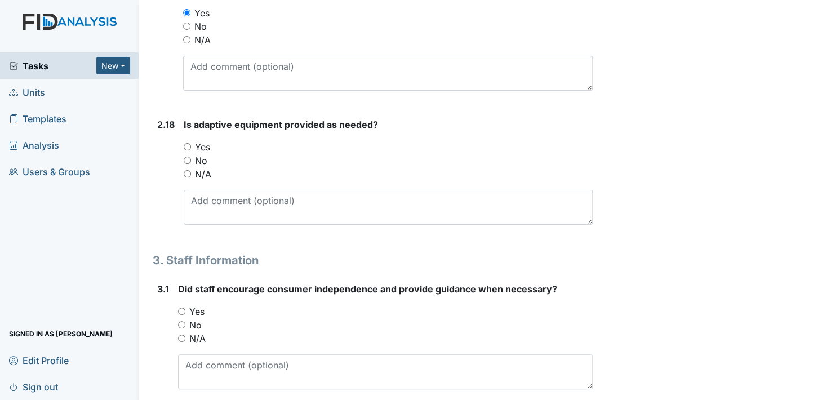
scroll to position [3100, 0]
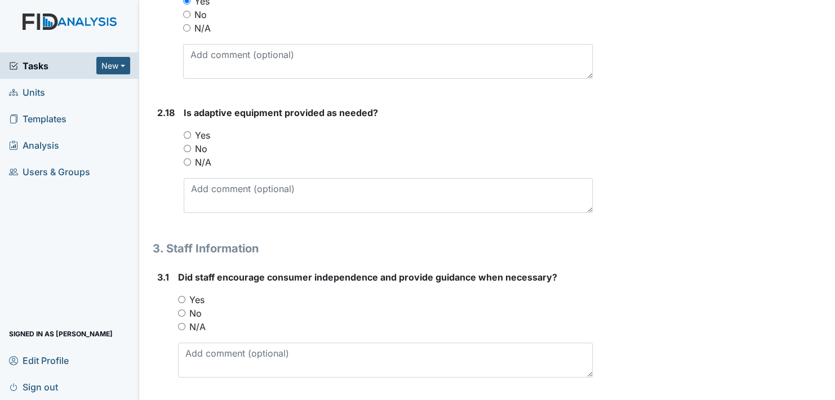
click at [185, 131] on input "Yes" at bounding box center [187, 134] width 7 height 7
radio input "true"
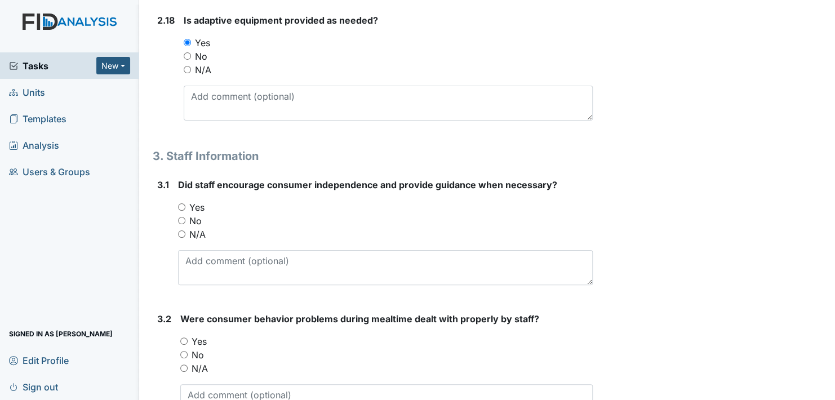
scroll to position [3212, 0]
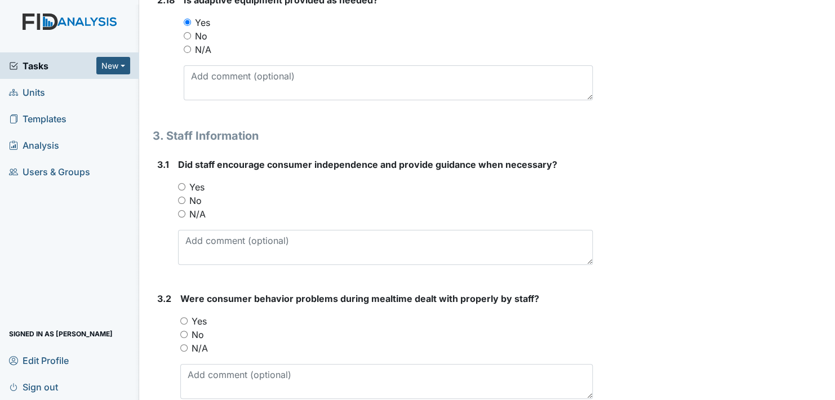
click at [181, 183] on input "Yes" at bounding box center [181, 186] width 7 height 7
radio input "true"
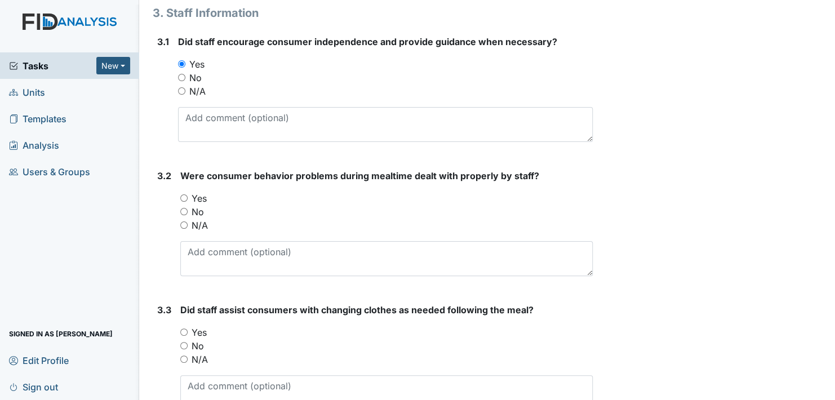
scroll to position [3381, 0]
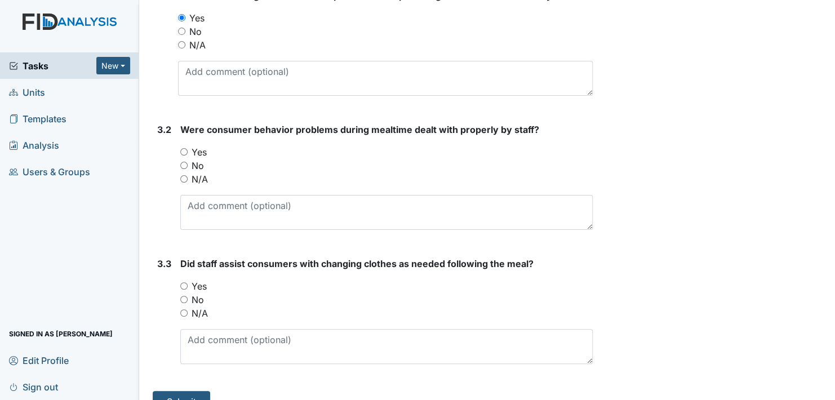
click at [184, 148] on input "Yes" at bounding box center [183, 151] width 7 height 7
radio input "true"
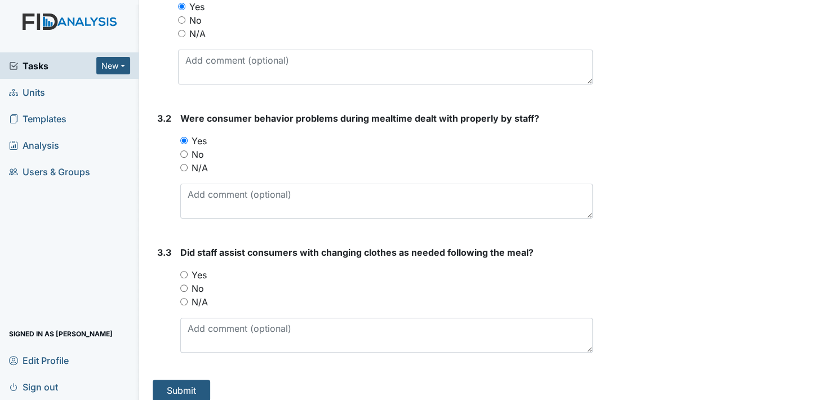
scroll to position [3397, 0]
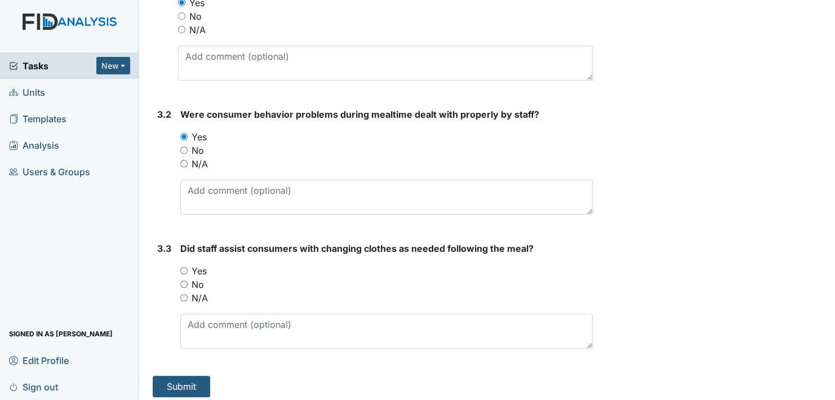
click at [184, 267] on input "Yes" at bounding box center [183, 270] width 7 height 7
radio input "true"
click at [189, 381] on button "Submit" at bounding box center [181, 386] width 57 height 21
